Goal: Information Seeking & Learning: Understand process/instructions

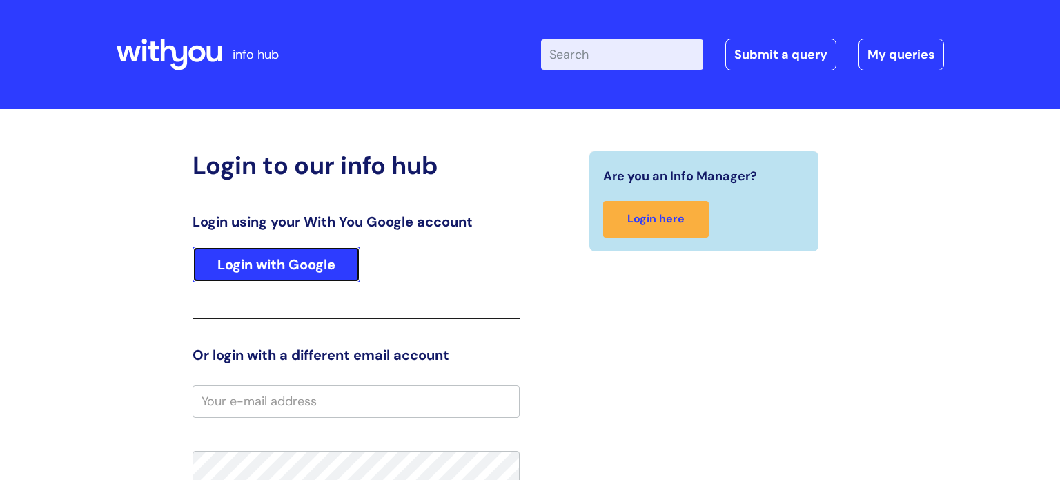
click at [239, 270] on link "Login with Google" at bounding box center [277, 264] width 168 height 36
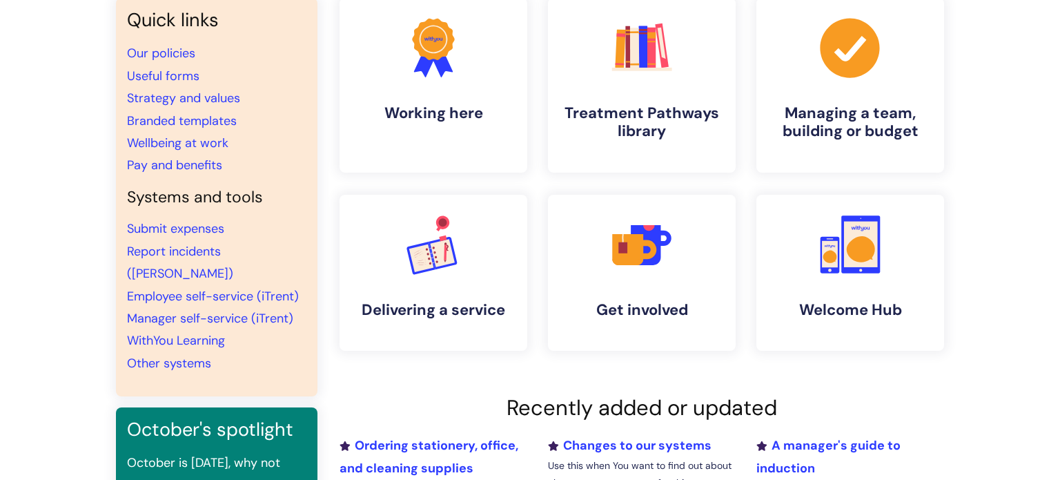
scroll to position [128, 0]
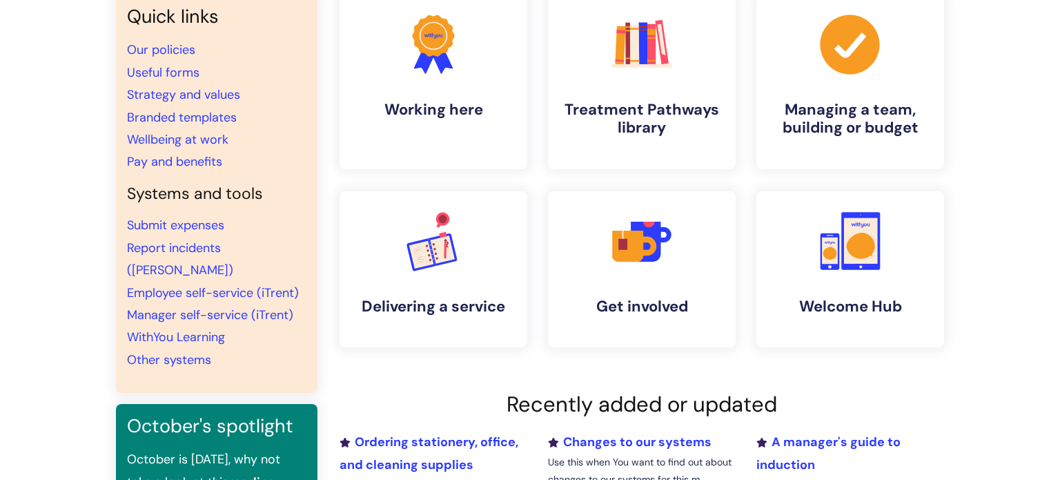
click at [188, 326] on li "WithYou Learning" at bounding box center [216, 337] width 179 height 22
click at [190, 329] on link "WithYou Learning" at bounding box center [176, 337] width 98 height 17
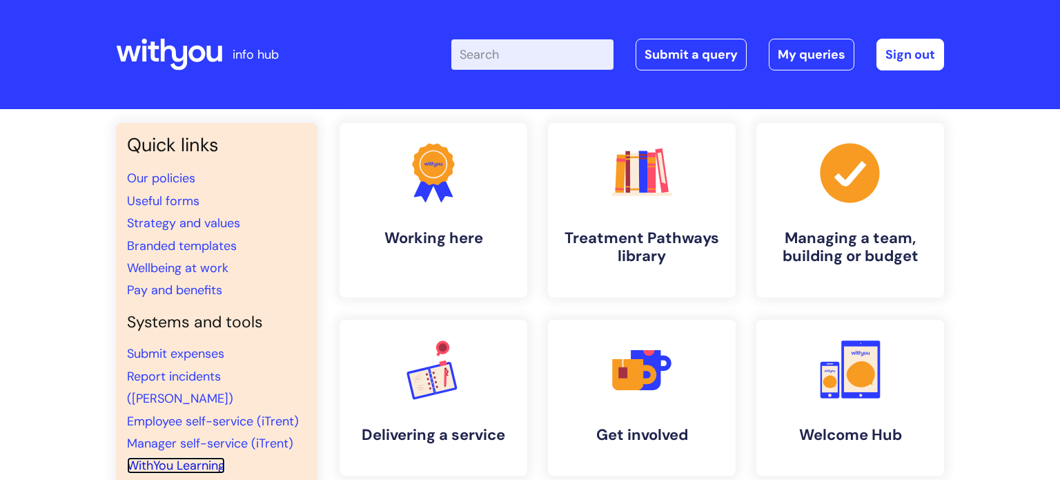
scroll to position [0, 0]
click at [557, 55] on input "Enter your search term here..." at bounding box center [532, 54] width 162 height 30
type input "putting holiday in my calender"
click button "Search" at bounding box center [0, 0] width 0 height 0
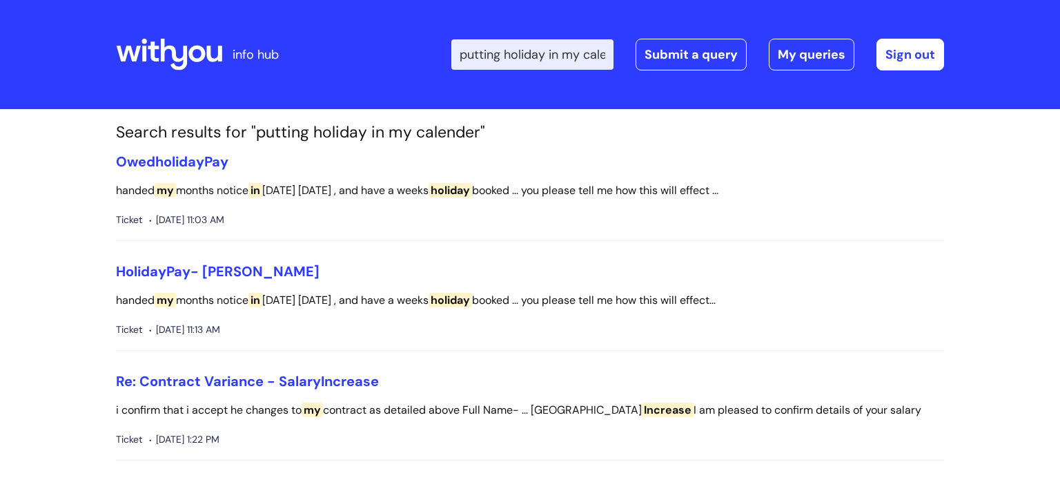
click at [592, 55] on input "putting holiday in my calender" at bounding box center [532, 54] width 162 height 30
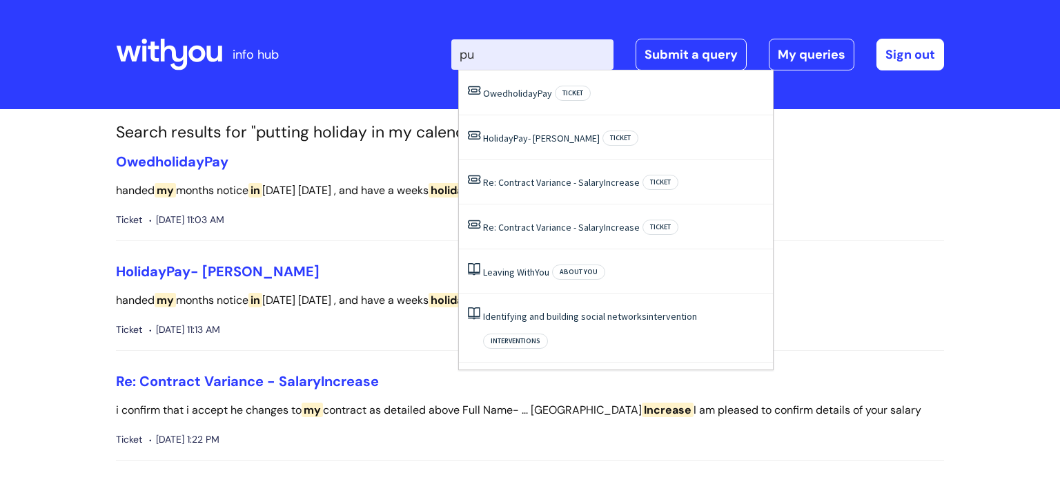
type input "p"
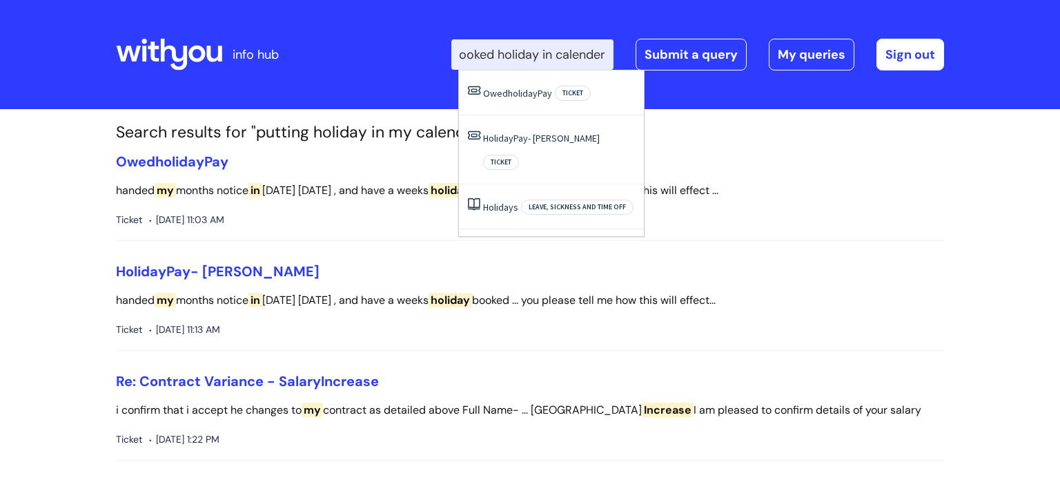
scroll to position [0, 14]
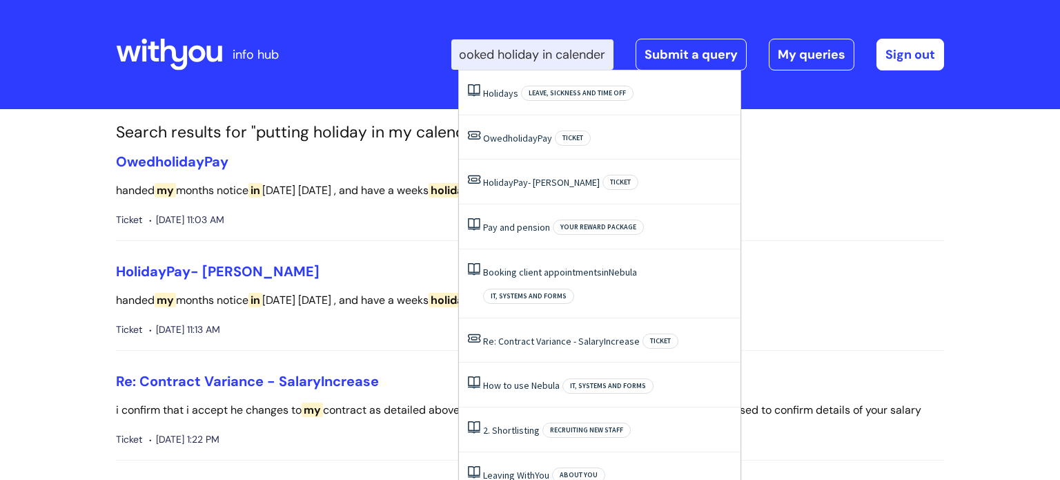
type input "booked holiday in calender"
click button "Search" at bounding box center [0, 0] width 0 height 0
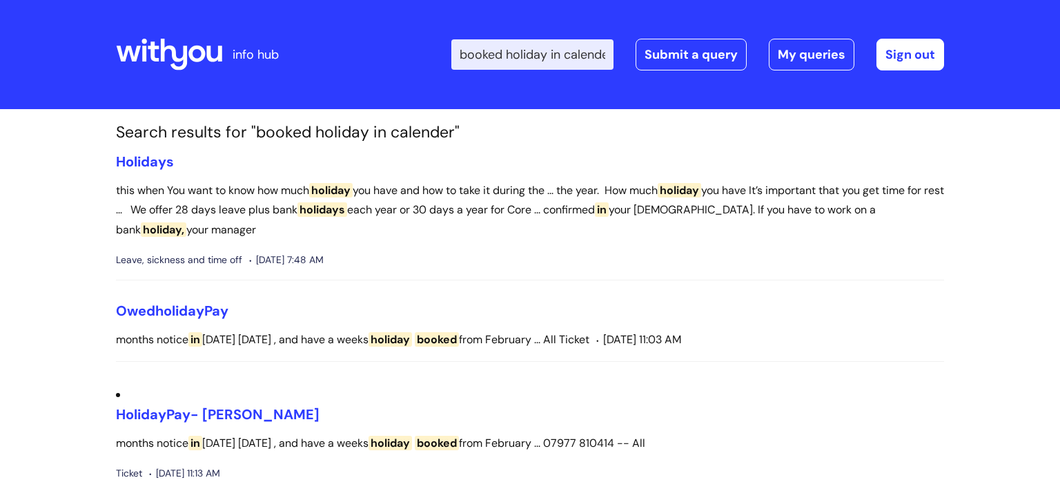
click at [599, 57] on input "booked holiday in calender" at bounding box center [532, 54] width 162 height 30
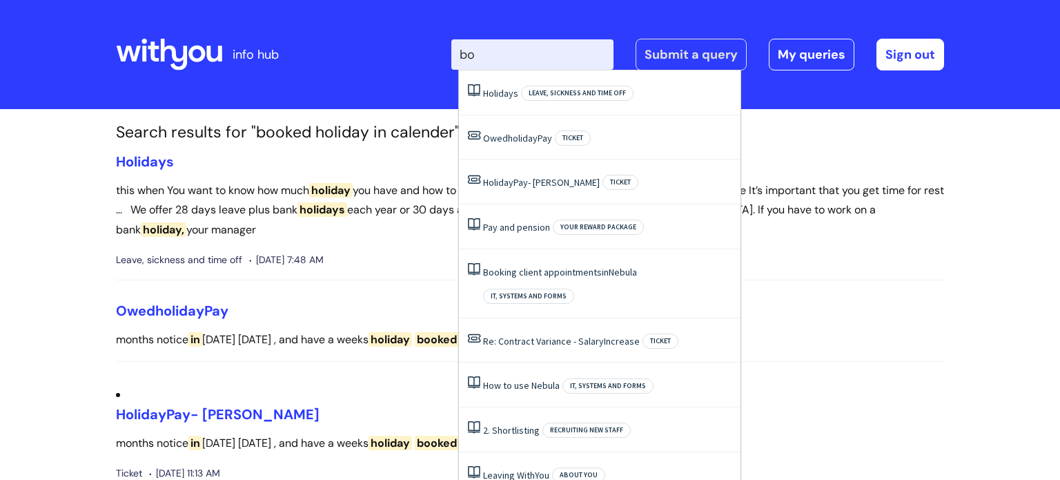
type input "b"
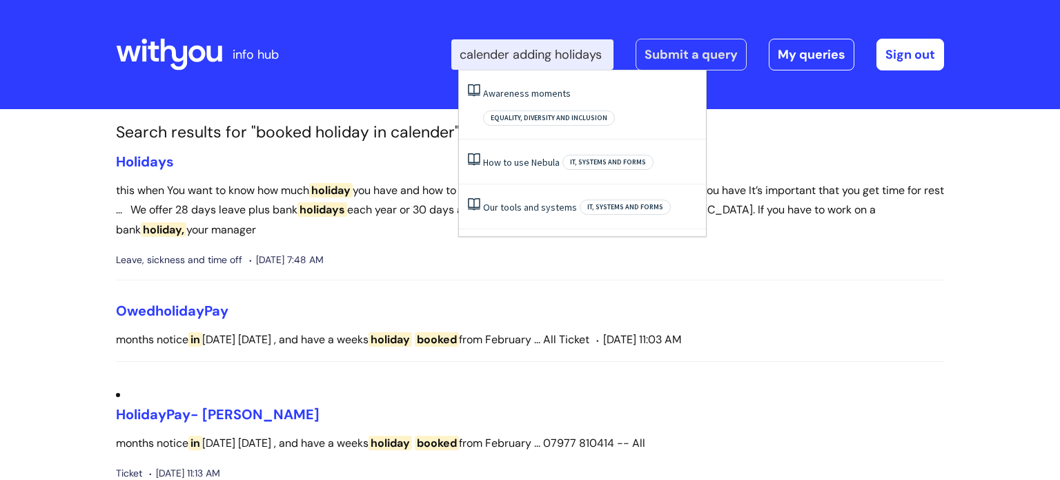
scroll to position [0, 3]
type input "calender adding holidays"
click button "Search" at bounding box center [0, 0] width 0 height 0
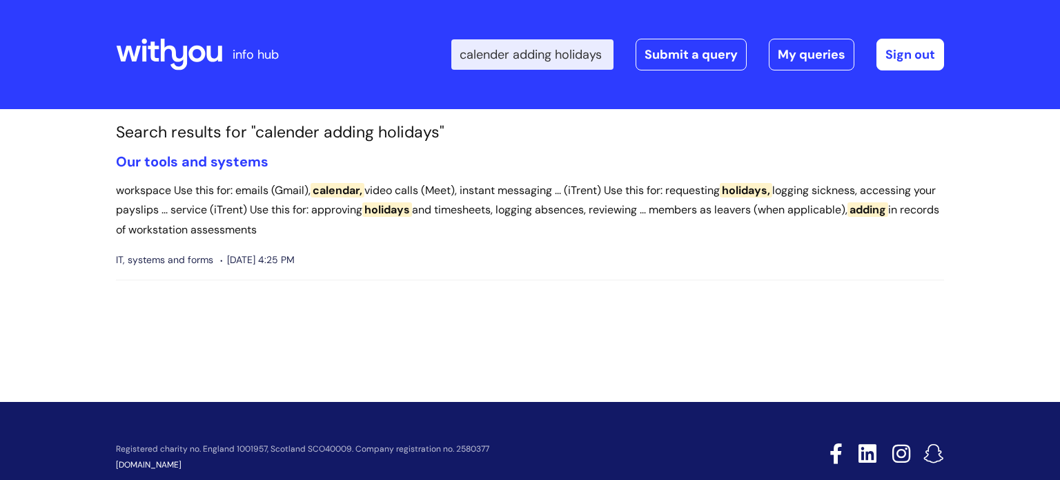
click at [888, 209] on span "adding" at bounding box center [868, 209] width 41 height 14
click at [170, 165] on link "Our tools and systems" at bounding box center [192, 162] width 153 height 18
